Goal: Task Accomplishment & Management: Manage account settings

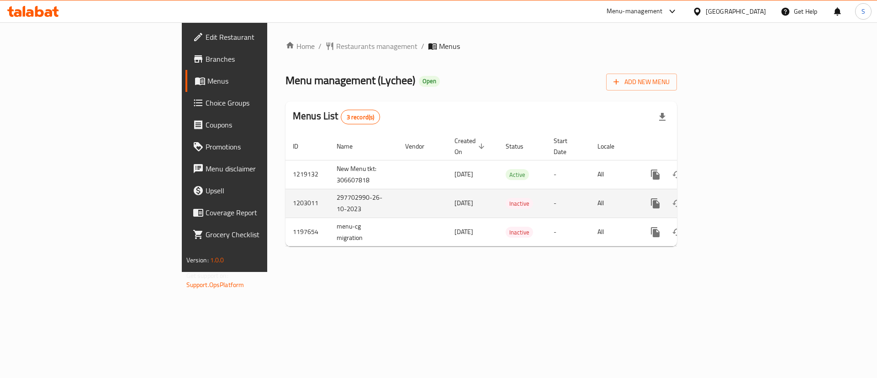
click at [498, 194] on td "Inactive" at bounding box center [522, 203] width 48 height 29
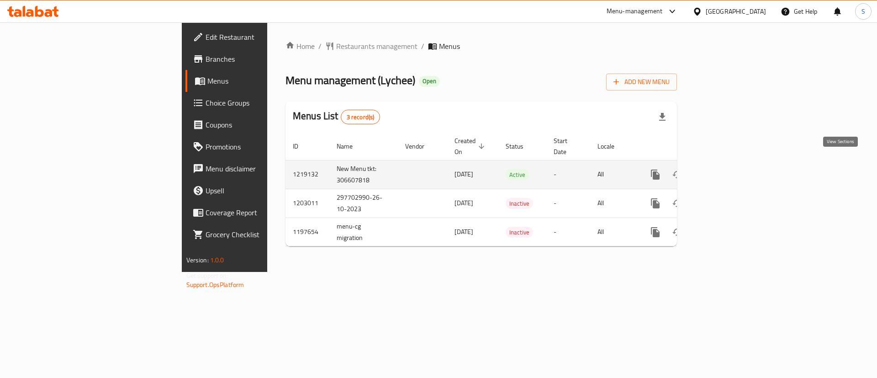
click at [726, 169] on icon "enhanced table" at bounding box center [721, 174] width 11 height 11
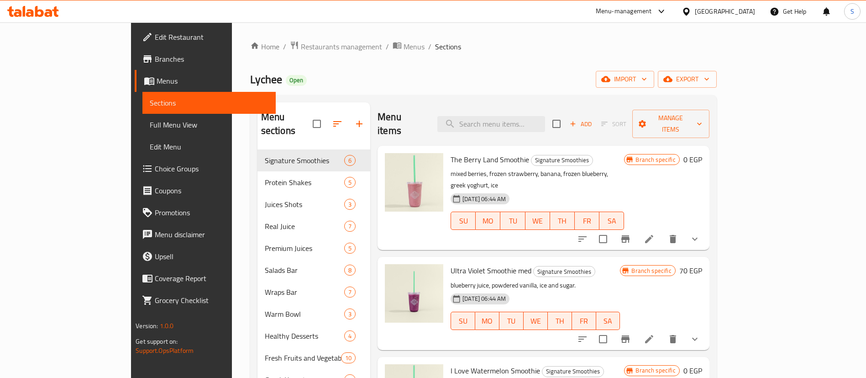
click at [150, 126] on span "Full Menu View" at bounding box center [209, 124] width 119 height 11
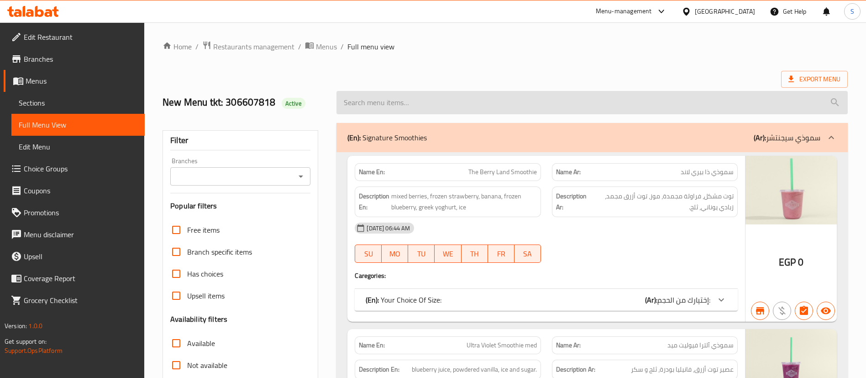
click at [471, 105] on input "search" at bounding box center [592, 102] width 511 height 23
paste input "Build Your Own Salad"
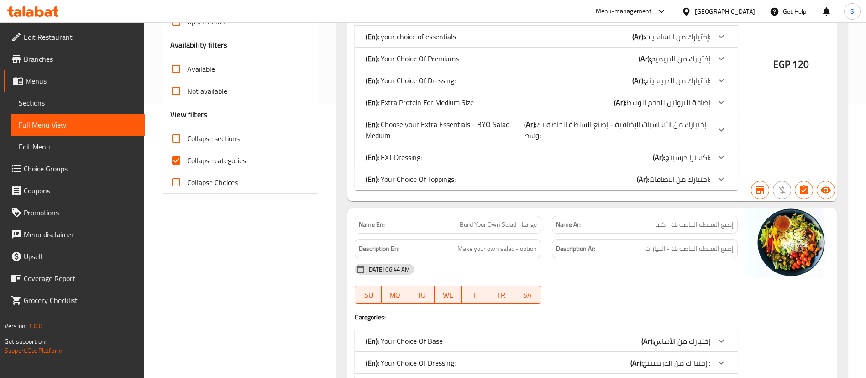
scroll to position [460, 0]
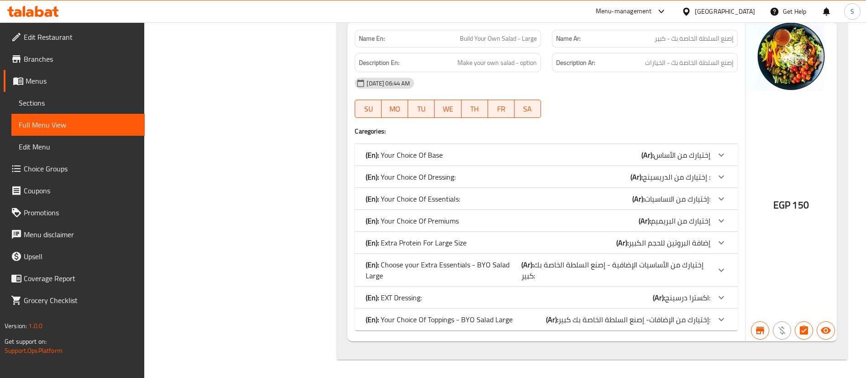
click at [326, 189] on div "Filter Branches Branches Popular filters Free items Branch specific items Has c…" at bounding box center [244, 11] width 174 height 707
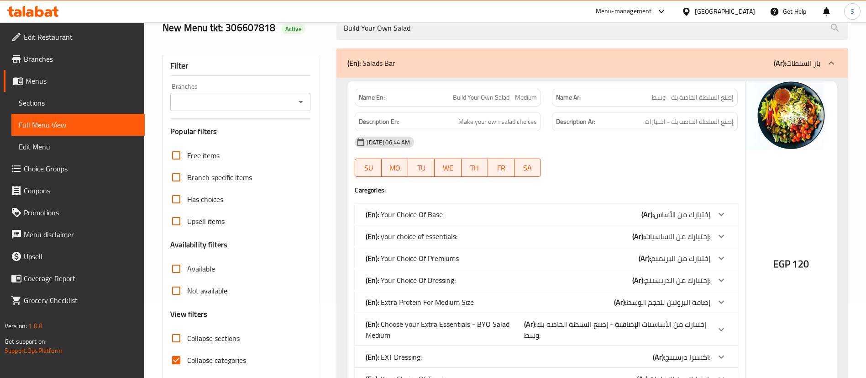
scroll to position [0, 0]
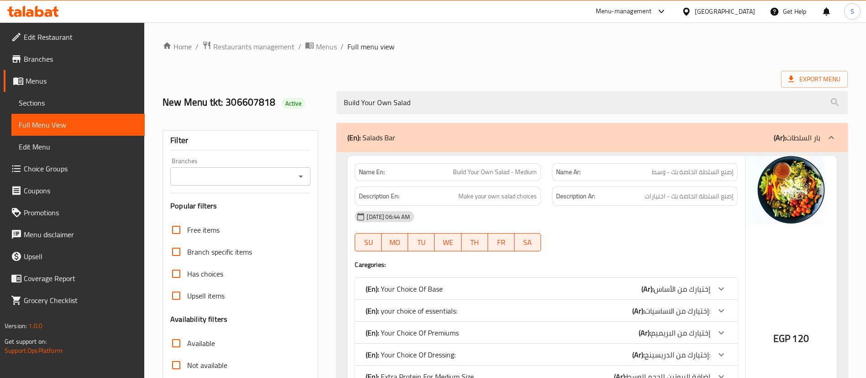
click at [518, 178] on div "Name En: Build Your Own Salad - Medium" at bounding box center [448, 172] width 186 height 18
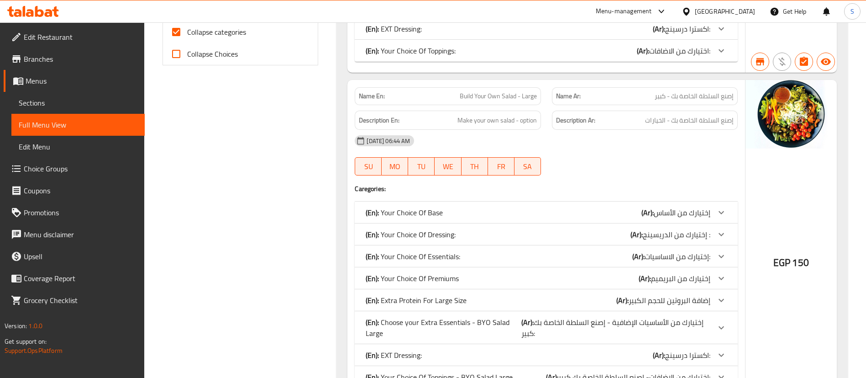
scroll to position [460, 0]
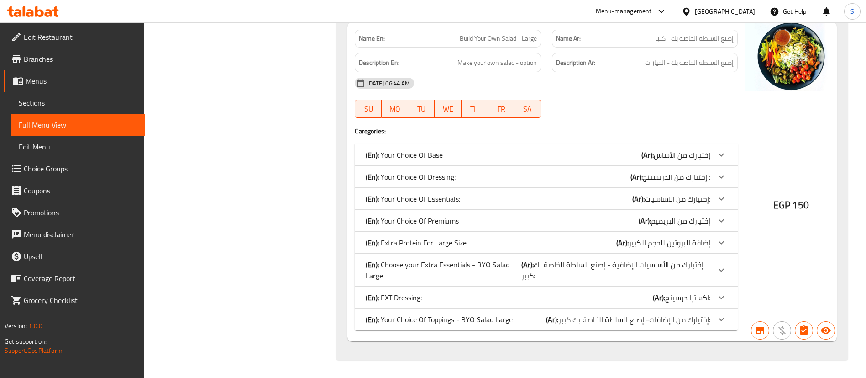
click at [502, 37] on span "Build Your Own Salad - Large" at bounding box center [498, 39] width 77 height 10
copy span "Build Your Own Salad - Large"
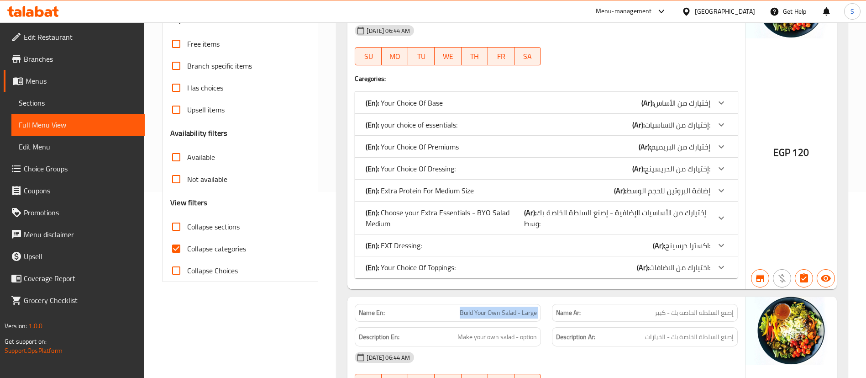
scroll to position [49, 0]
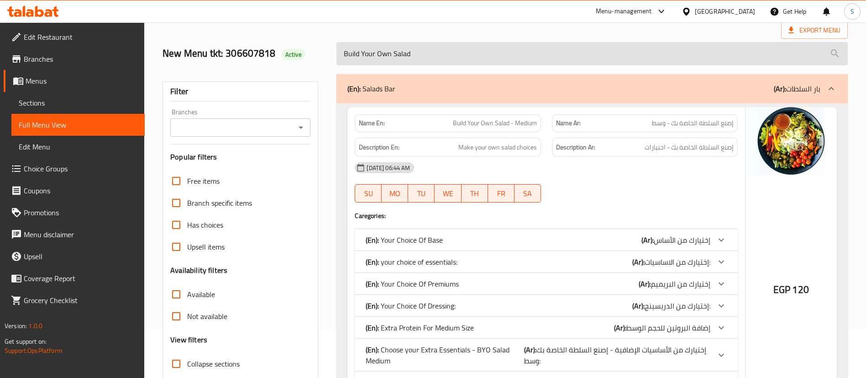
click at [463, 59] on input "Build Your Own Salad" at bounding box center [592, 53] width 511 height 23
paste input "- Large"
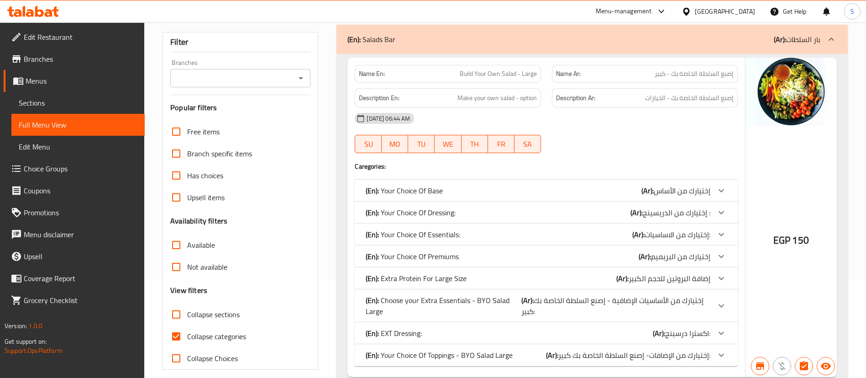
scroll to position [134, 0]
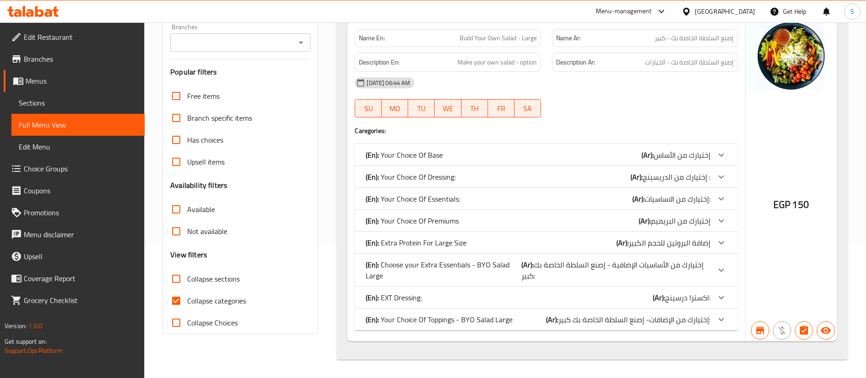
click at [337, 184] on div "Name En: Build Your Own Salad - Large Name Ar: إصنع السلطة الخاصة بك - كبير Des…" at bounding box center [592, 188] width 511 height 341
click at [464, 178] on div "(En): Your Choice Of Dressing: (Ar): إختيارك من الدريسينج :" at bounding box center [538, 176] width 345 height 11
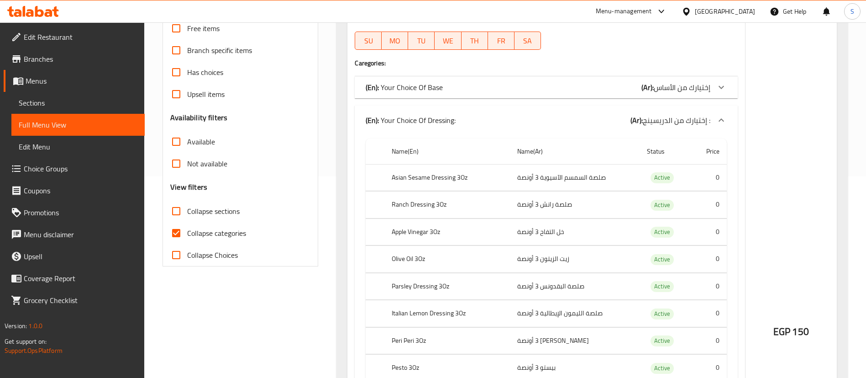
scroll to position [0, 0]
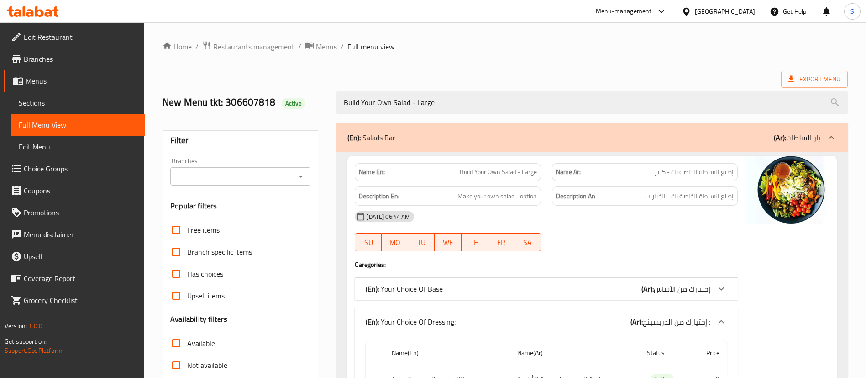
click at [502, 173] on span "Build Your Own Salad - Large" at bounding box center [498, 172] width 77 height 10
copy span "Build Your Own Salad - Large"
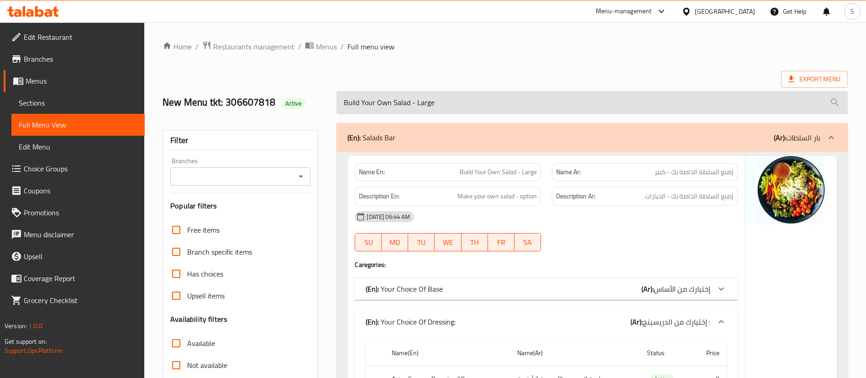
click at [452, 97] on input "Build Your Own Salad - Large" at bounding box center [592, 102] width 511 height 23
paste input "Warm Bowl"
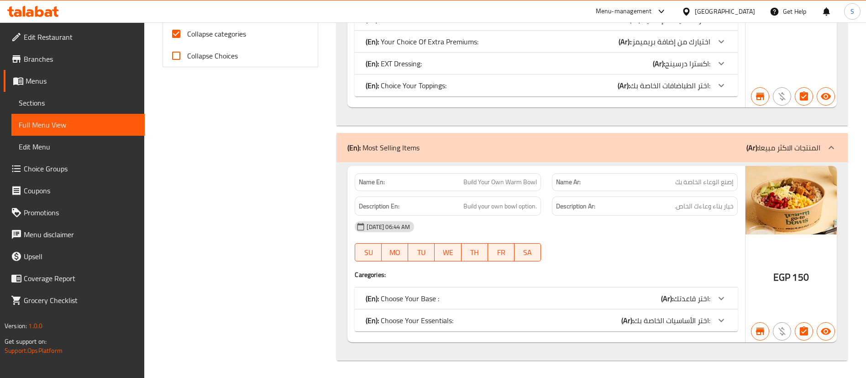
scroll to position [59, 0]
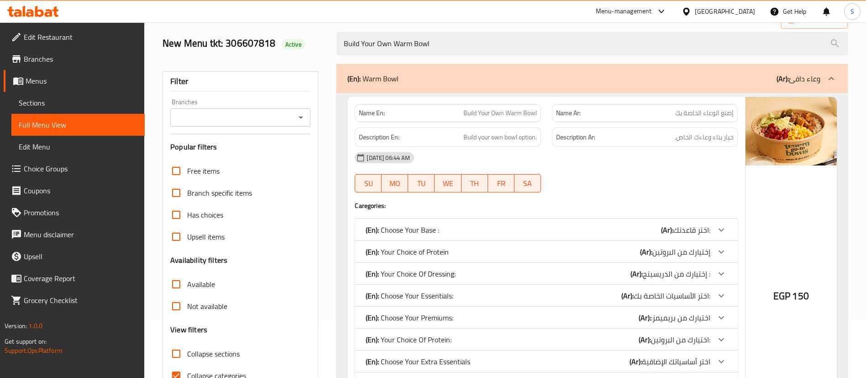
type input "Build Your Own Warm Bowl"
click at [498, 111] on span "Build Your Own Warm Bowl" at bounding box center [500, 113] width 74 height 10
copy span "Build Your Own Warm Bowl"
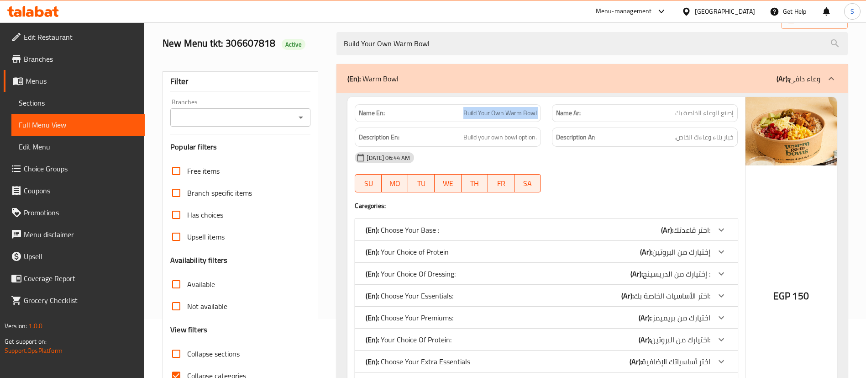
click at [513, 115] on span "Build Your Own Warm Bowl" at bounding box center [500, 113] width 74 height 10
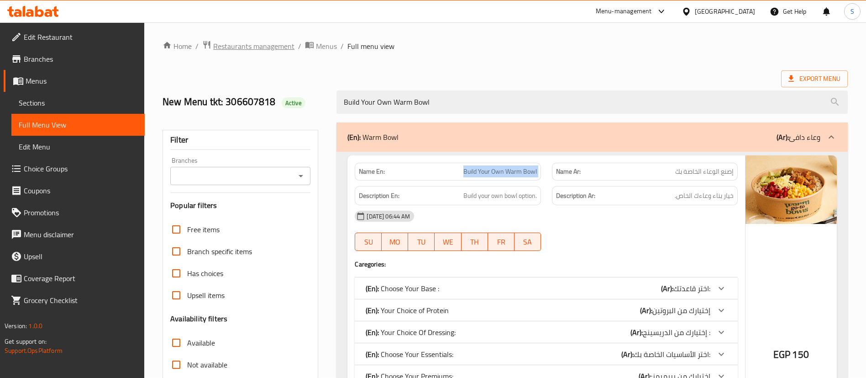
scroll to position [0, 0]
click at [250, 44] on span "Restaurants management" at bounding box center [253, 46] width 81 height 11
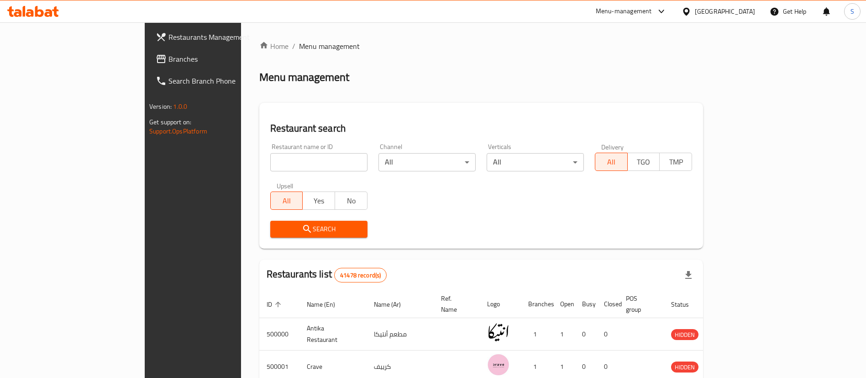
click at [743, 12] on div "[GEOGRAPHIC_DATA]" at bounding box center [725, 11] width 60 height 10
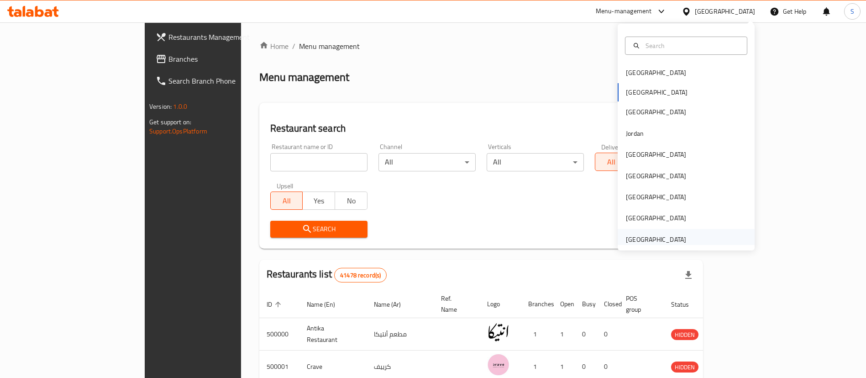
click at [637, 235] on div "United Arab Emirates" at bounding box center [656, 239] width 60 height 10
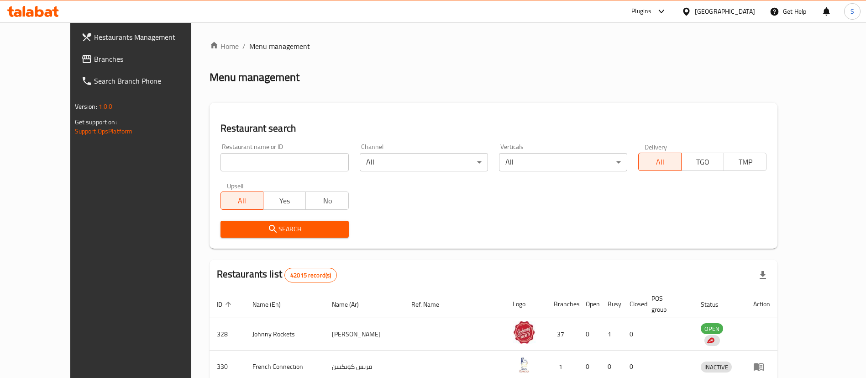
click at [279, 168] on input "search" at bounding box center [285, 162] width 128 height 18
paste input "698558"
type input "698558"
click button "Search" at bounding box center [285, 229] width 128 height 17
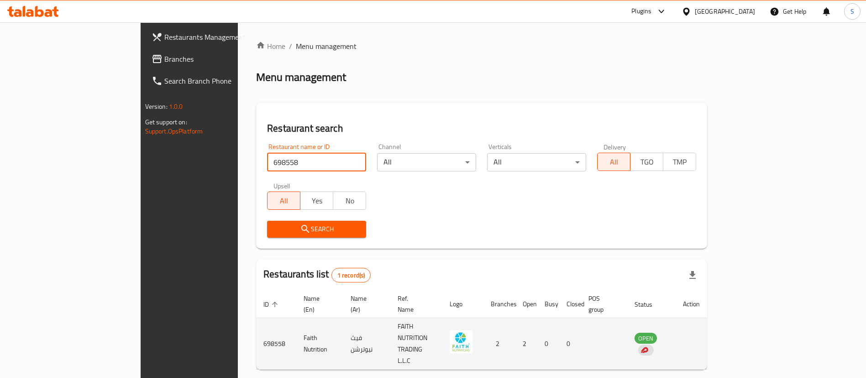
click at [707, 329] on td "enhanced table" at bounding box center [692, 344] width 32 height 52
click at [707, 328] on td "enhanced table" at bounding box center [692, 344] width 32 height 52
click at [676, 325] on td "OPEN" at bounding box center [651, 344] width 49 height 52
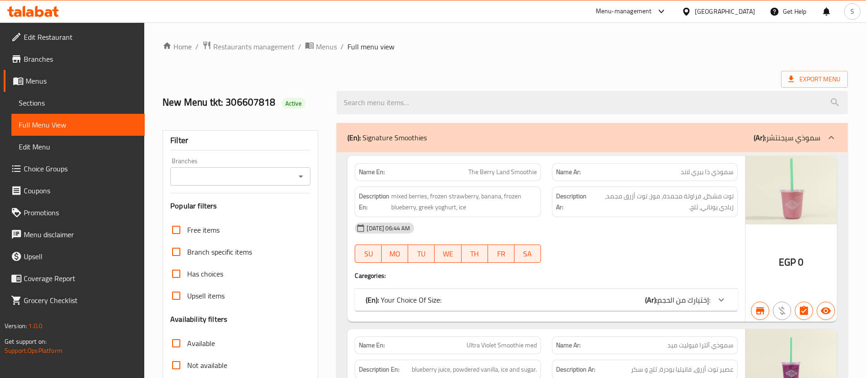
drag, startPoint x: 42, startPoint y: 98, endPoint x: 353, endPoint y: 8, distance: 324.1
click at [42, 98] on span "Sections" at bounding box center [78, 102] width 119 height 11
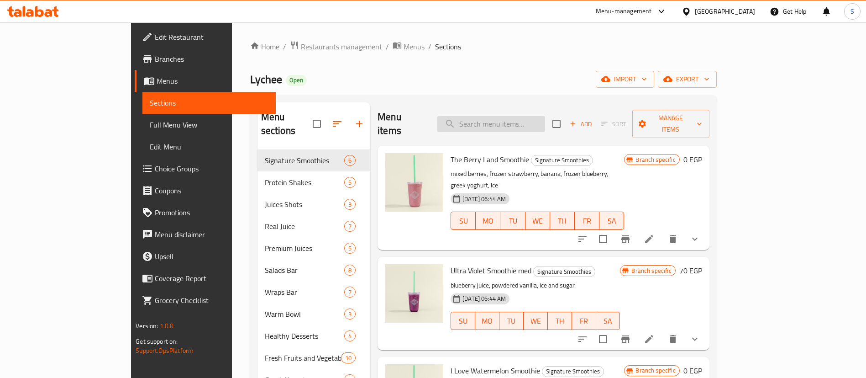
click at [545, 122] on input "search" at bounding box center [491, 124] width 108 height 16
paste input "Build Your Own Salad - Large"
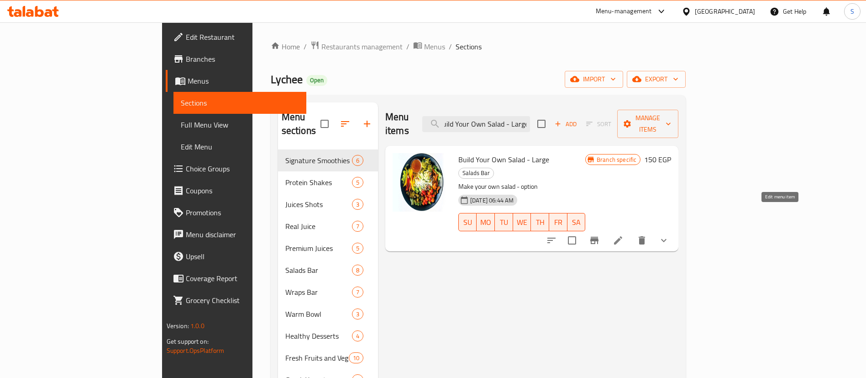
type input "Build Your Own Salad - Large"
click at [624, 235] on icon at bounding box center [618, 240] width 11 height 11
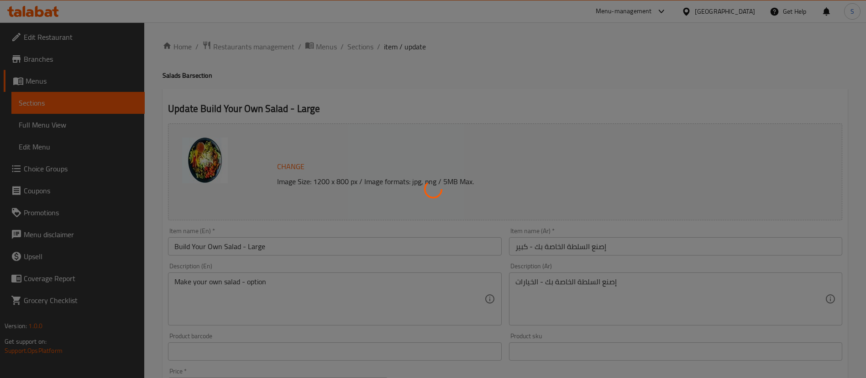
type input "إختيارك من الأساس"
type input "1"
type input "2"
type input "إختيارك من الدريسينج :"
type input "1"
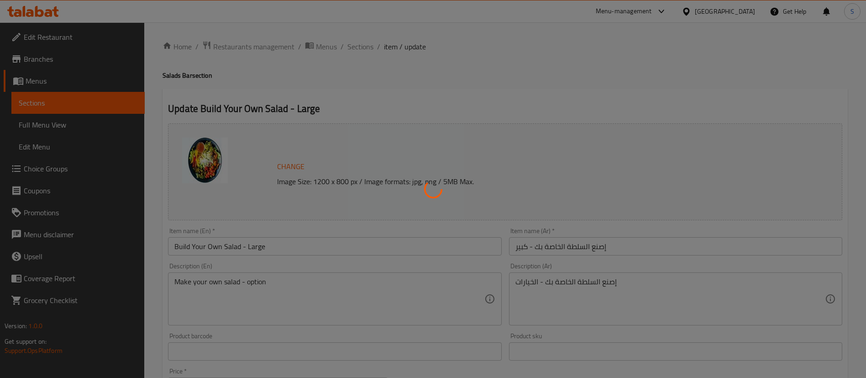
type input "1"
type input "إختيارك من الاساسيات:"
type input "1"
type input "6"
type input "إختيارك من البريميم"
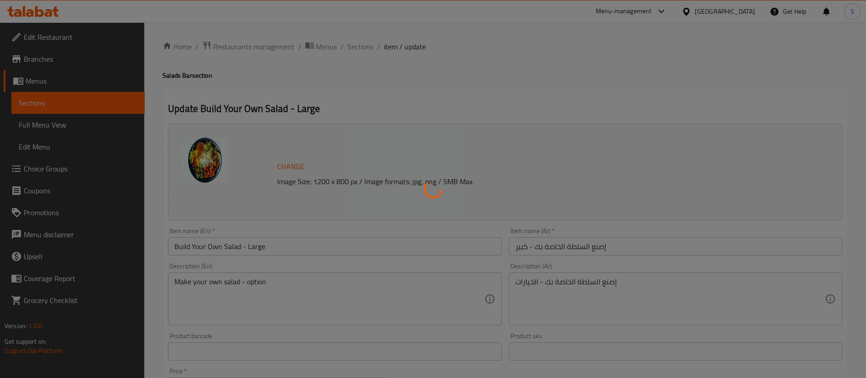
type input "1"
type input "إضافة البروتين للحجم الكبير"
type input "0"
type input "2"
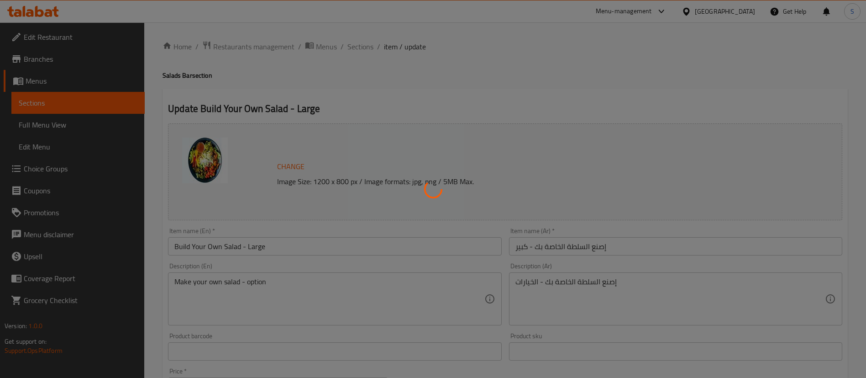
type input "إختيارك من الأساسيات الإضافية - إصنع السلطة الخاصة بك كبير:"
type input "0"
type input "2"
type input "اكسترا درسينج:"
type input "0"
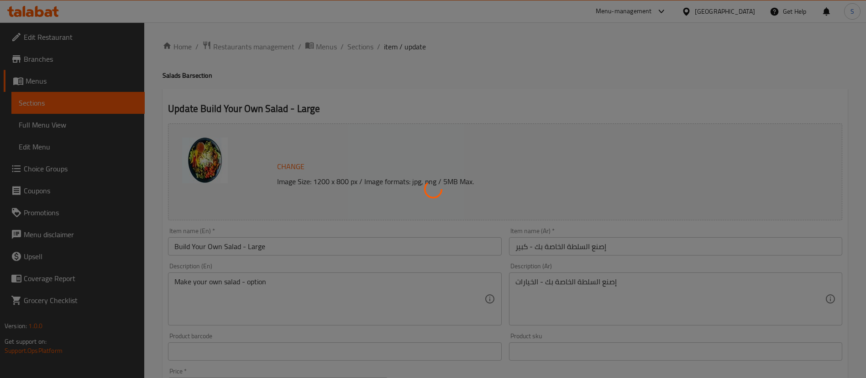
type input "1"
type input "إختيارك من الإضافات- إصنع السلطة الخاصة بك كبير:"
type input "0"
type input "2"
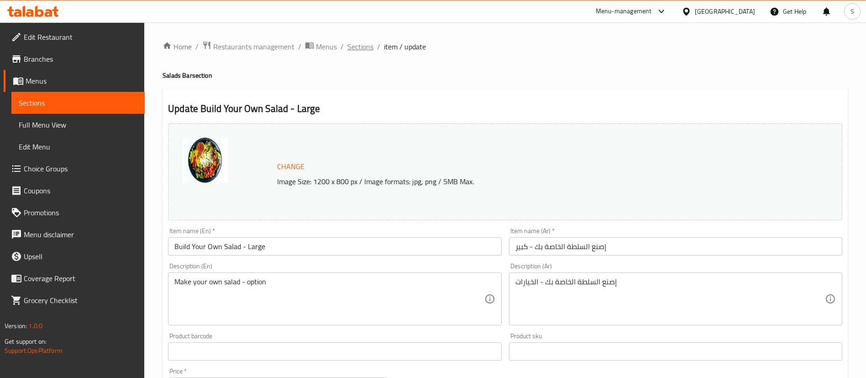
click at [357, 47] on span "Sections" at bounding box center [360, 46] width 26 height 11
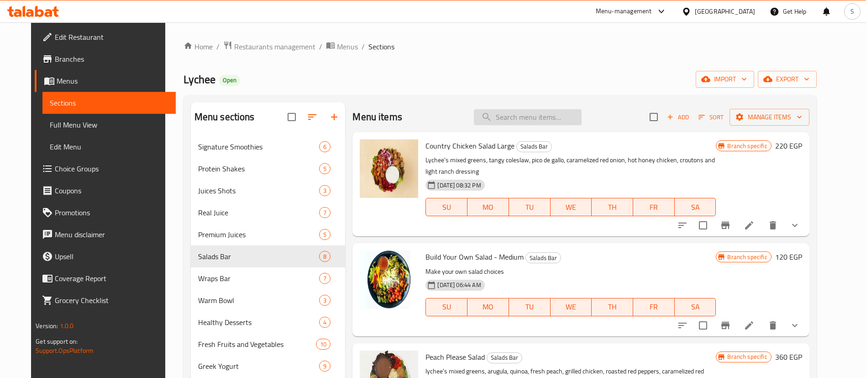
click at [537, 112] on input "search" at bounding box center [528, 117] width 108 height 16
paste input "Build Your Own Warm Bowl"
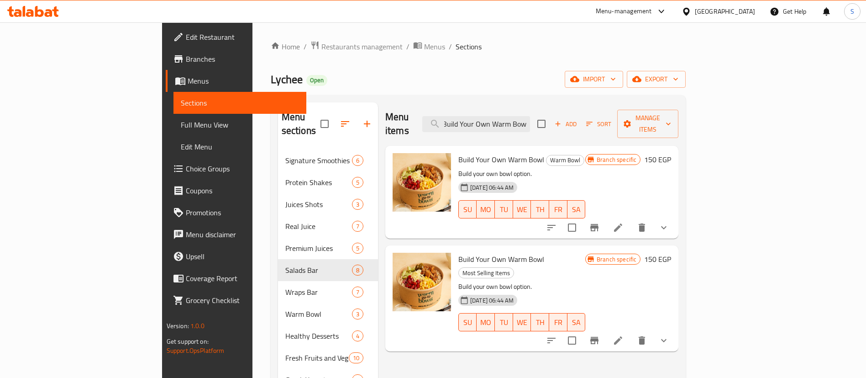
type input "Build Your Own Warm Bowl"
click at [631, 219] on li at bounding box center [618, 227] width 26 height 16
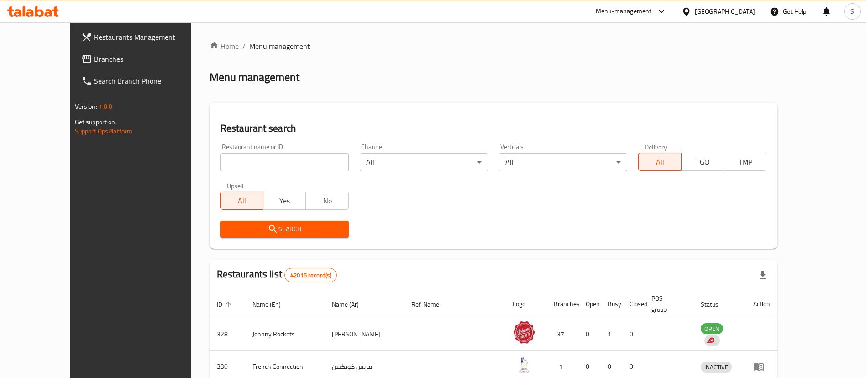
click at [305, 149] on div "Restaurant name or ID Restaurant name or ID" at bounding box center [285, 157] width 128 height 28
click at [295, 169] on input "search" at bounding box center [285, 162] width 128 height 18
paste input "698558"
type input "698558"
click button "Search" at bounding box center [285, 229] width 128 height 17
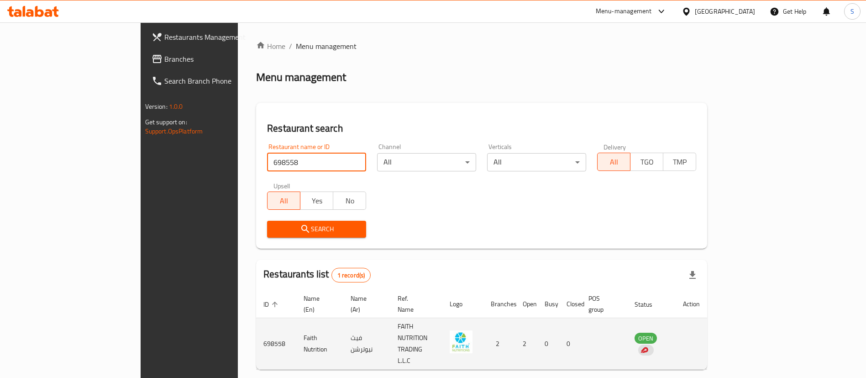
click at [707, 322] on td "enhanced table" at bounding box center [692, 344] width 32 height 52
click at [676, 322] on td "OPEN" at bounding box center [651, 344] width 49 height 52
click at [676, 318] on td "OPEN" at bounding box center [651, 344] width 49 height 52
click at [707, 320] on td "enhanced table" at bounding box center [692, 344] width 32 height 52
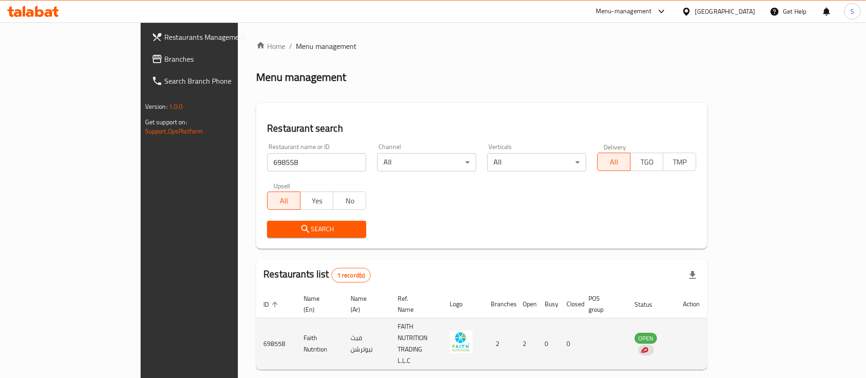
click at [256, 323] on td "698558" at bounding box center [276, 344] width 40 height 52
click at [676, 320] on td "OPEN" at bounding box center [651, 344] width 49 height 52
click at [707, 320] on td "enhanced table" at bounding box center [692, 344] width 32 height 52
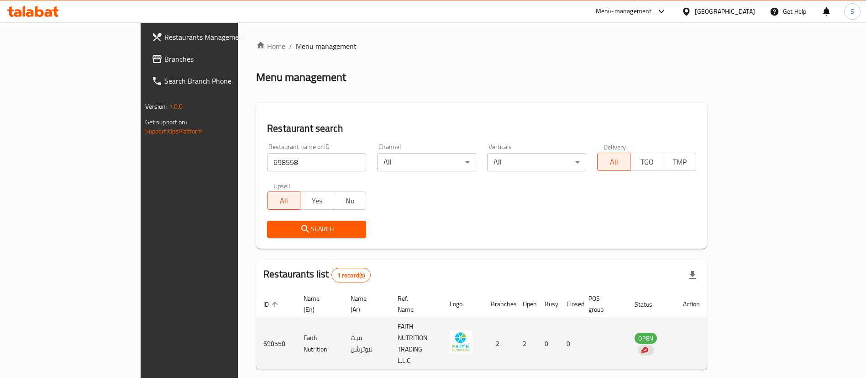
click at [707, 321] on td "enhanced table" at bounding box center [692, 344] width 32 height 52
click at [707, 327] on td "enhanced table" at bounding box center [692, 344] width 32 height 52
click at [707, 325] on td "enhanced table" at bounding box center [692, 344] width 32 height 52
drag, startPoint x: 814, startPoint y: 320, endPoint x: 805, endPoint y: 320, distance: 9.6
click at [707, 320] on td "enhanced table" at bounding box center [692, 344] width 32 height 52
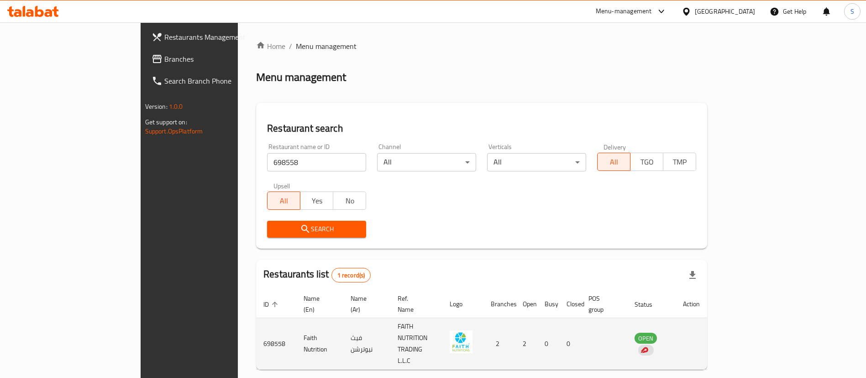
click at [676, 320] on td "OPEN" at bounding box center [651, 344] width 49 height 52
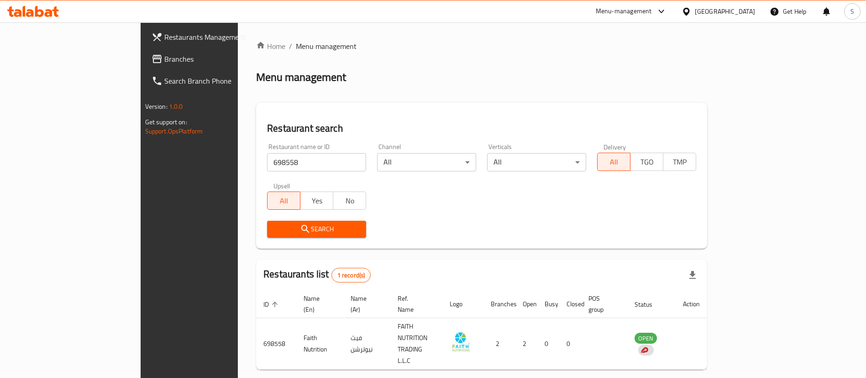
click at [715, 13] on div "United Arab Emirates" at bounding box center [725, 11] width 60 height 10
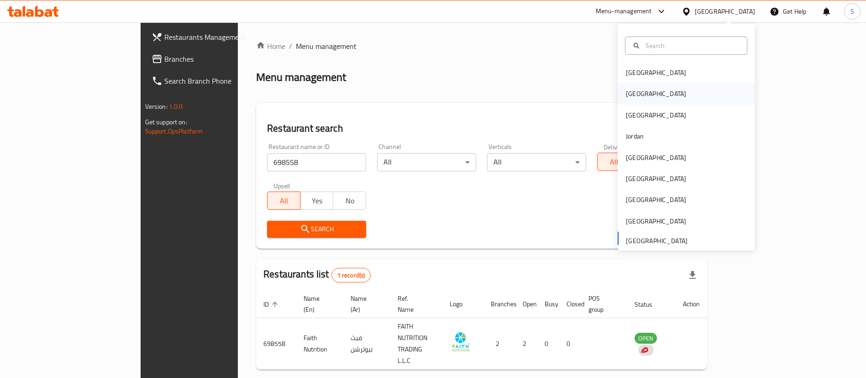
click at [636, 89] on div "[GEOGRAPHIC_DATA]" at bounding box center [656, 93] width 75 height 21
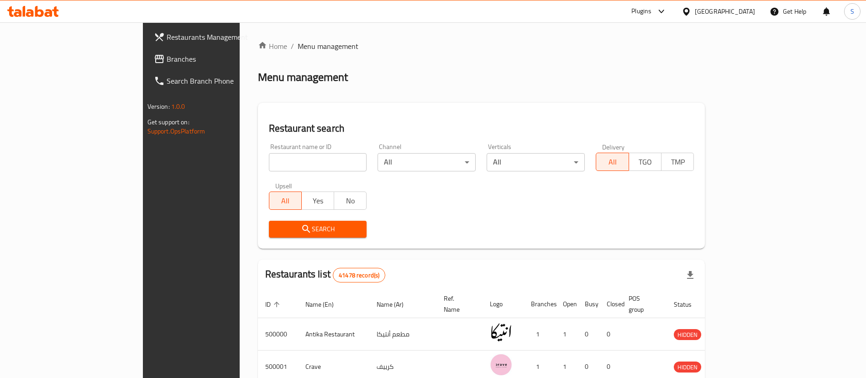
click at [307, 156] on input "search" at bounding box center [318, 162] width 98 height 18
click at [147, 66] on link "Branches" at bounding box center [217, 59] width 141 height 22
